Goal: Transaction & Acquisition: Purchase product/service

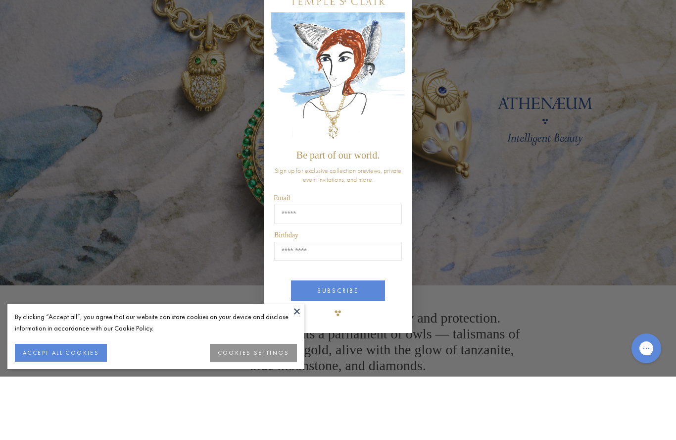
scroll to position [32, 0]
click at [404, 49] on circle "Close dialog" at bounding box center [401, 55] width 12 height 12
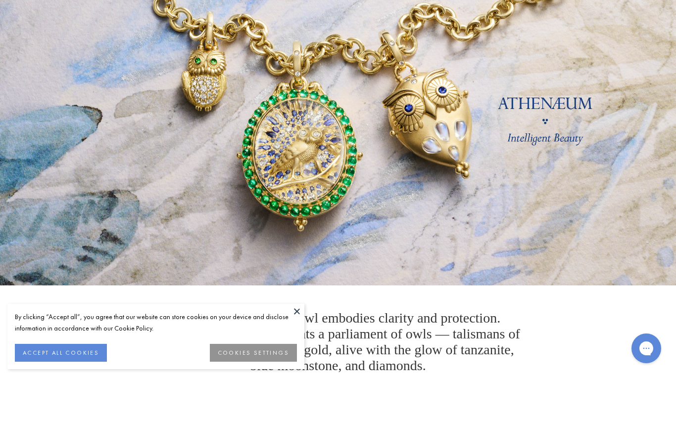
scroll to position [96, 0]
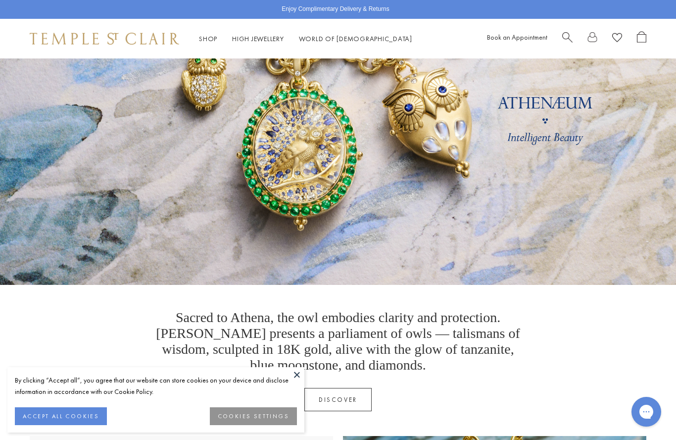
click at [62, 425] on button "ACCEPT ALL COOKIES" at bounding box center [61, 416] width 92 height 18
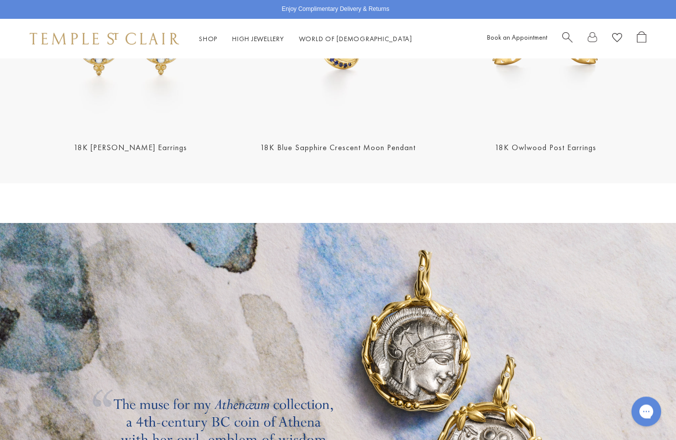
scroll to position [1333, 0]
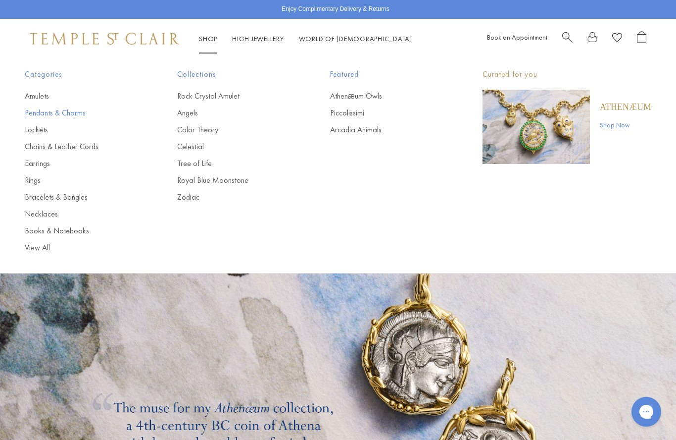
click at [69, 114] on link "Pendants & Charms" at bounding box center [81, 112] width 113 height 11
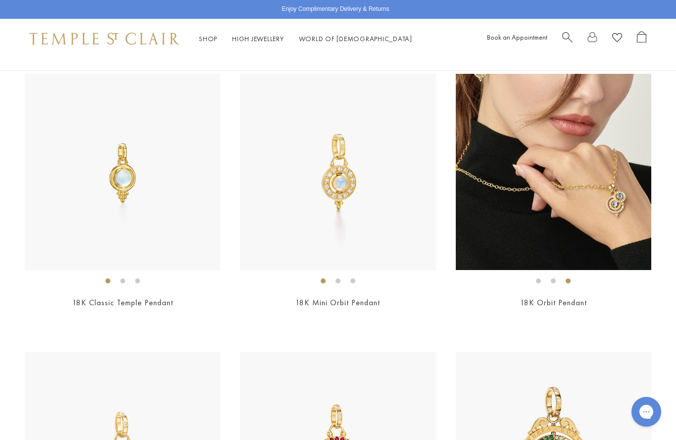
scroll to position [3979, 0]
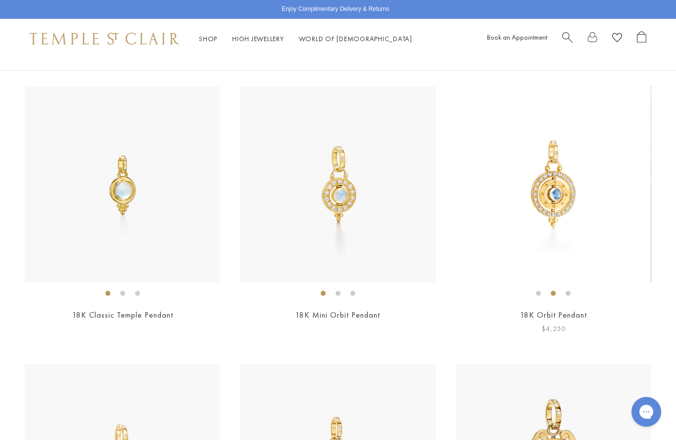
click at [559, 311] on link "18K Orbit Pendant" at bounding box center [553, 314] width 67 height 10
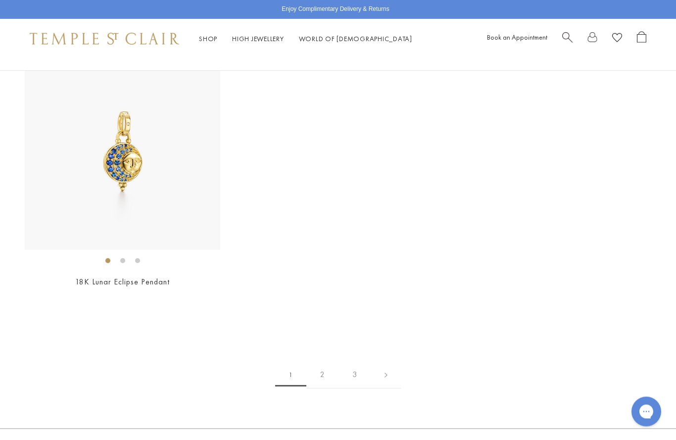
scroll to position [5954, 0]
click at [323, 363] on link "2" at bounding box center [323, 374] width 32 height 27
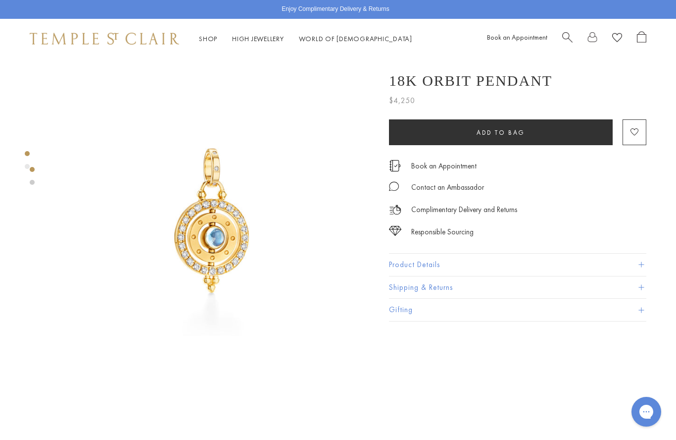
click at [645, 259] on button "Product Details" at bounding box center [517, 265] width 257 height 22
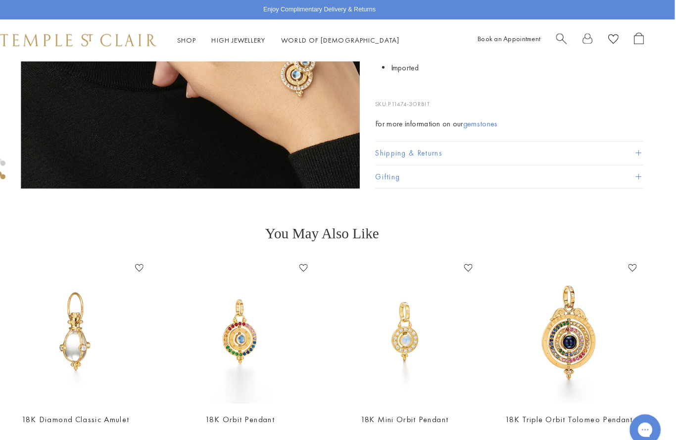
scroll to position [542, 1]
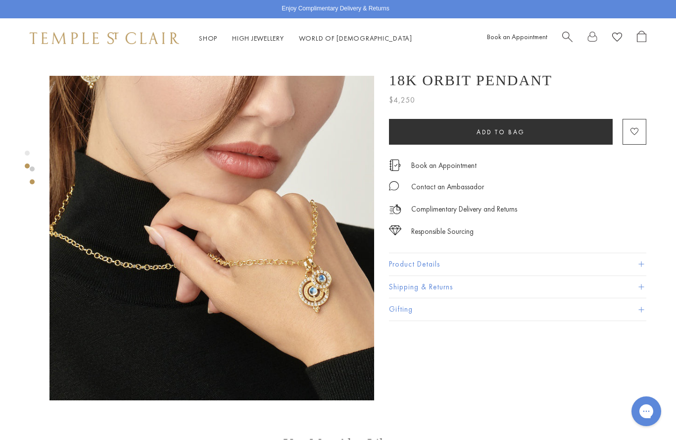
scroll to position [322, 0]
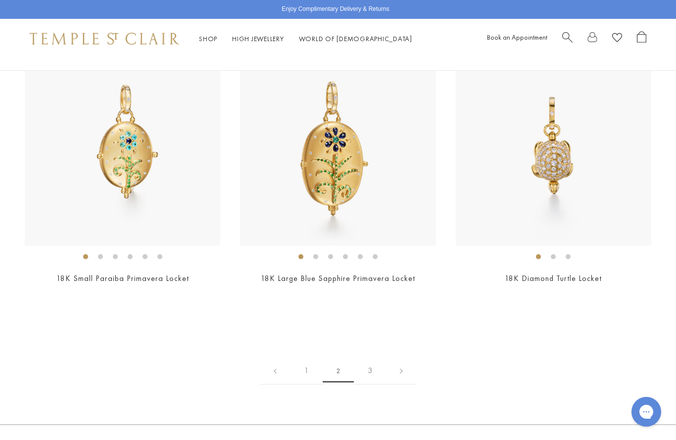
scroll to position [5134, 0]
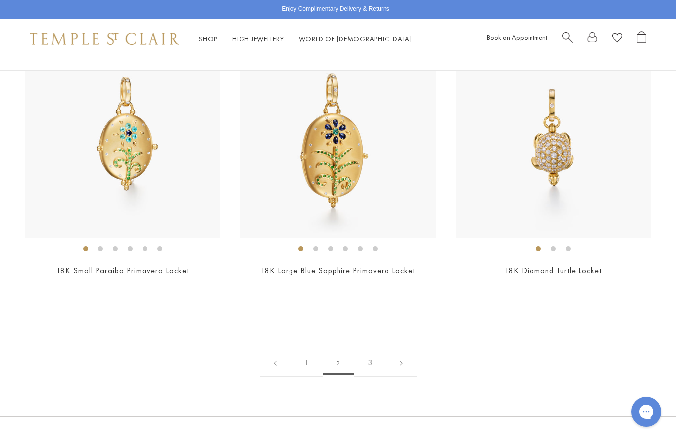
click at [369, 357] on link "3" at bounding box center [370, 362] width 32 height 27
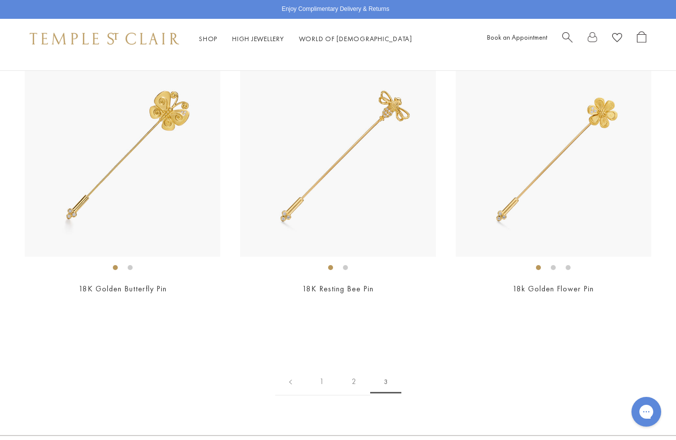
scroll to position [675, 0]
